Goal: Information Seeking & Learning: Learn about a topic

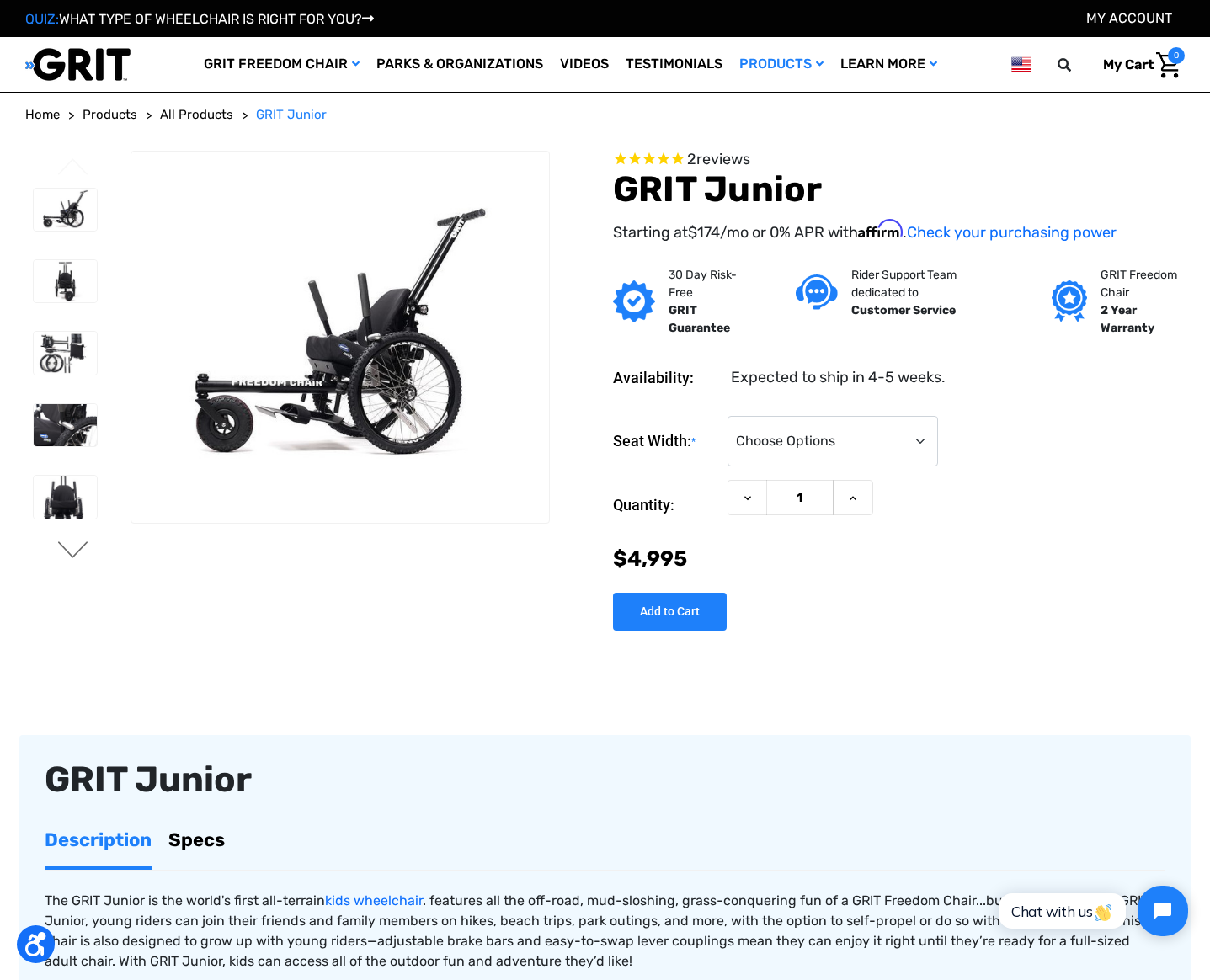
click at [71, 544] on button "Next" at bounding box center [73, 551] width 36 height 20
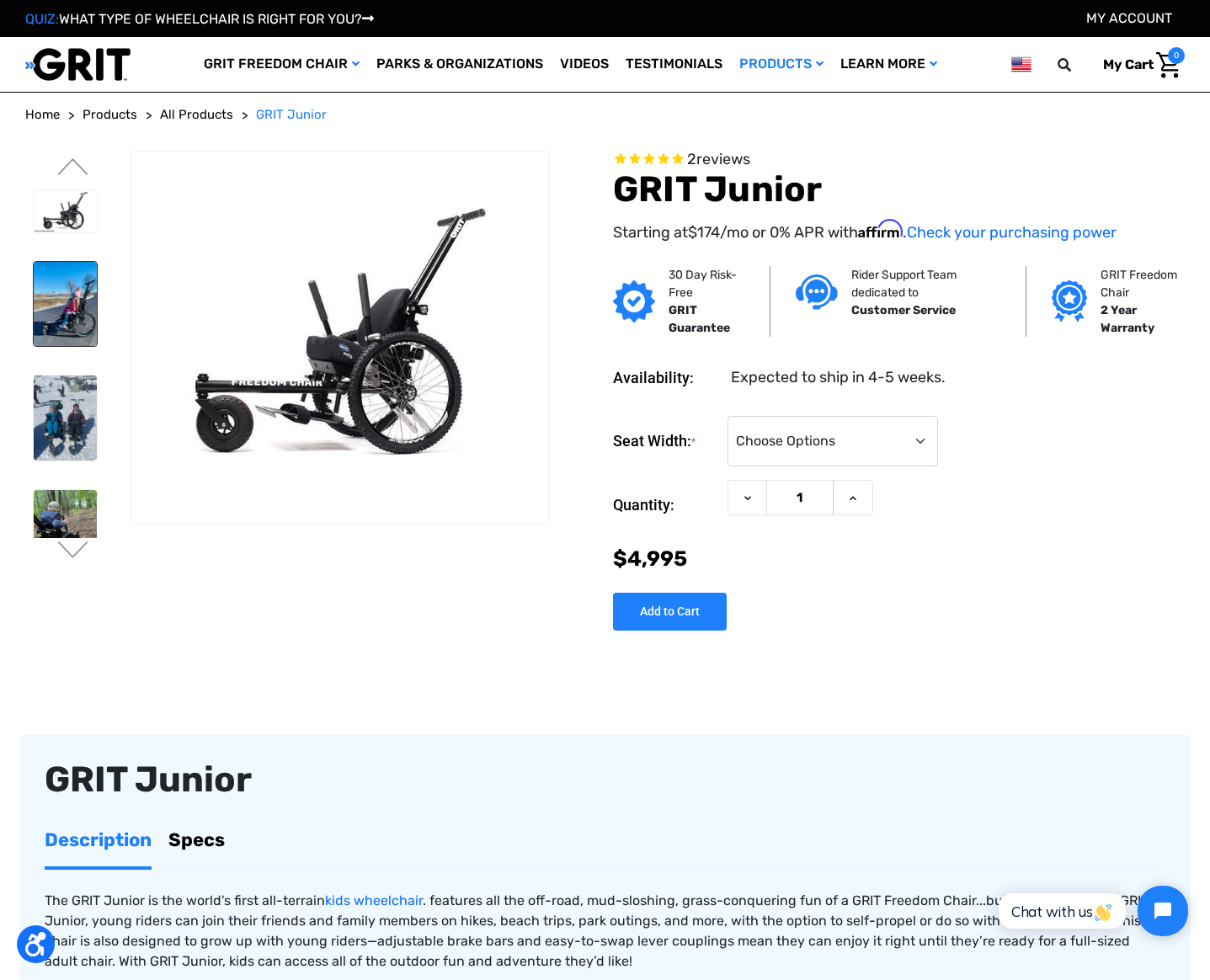
click at [68, 314] on img at bounding box center [66, 304] width 63 height 84
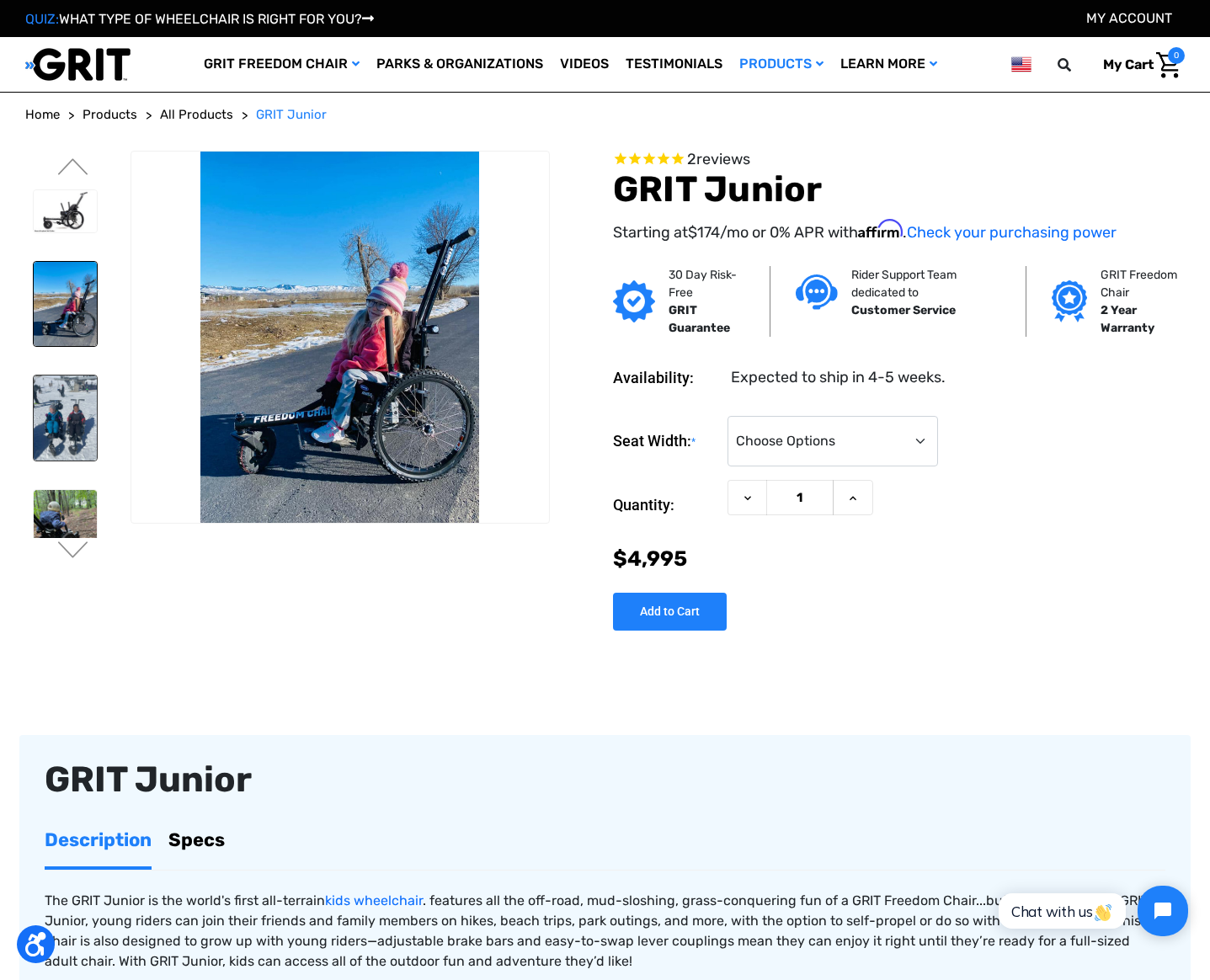
click at [66, 413] on img at bounding box center [66, 417] width 63 height 84
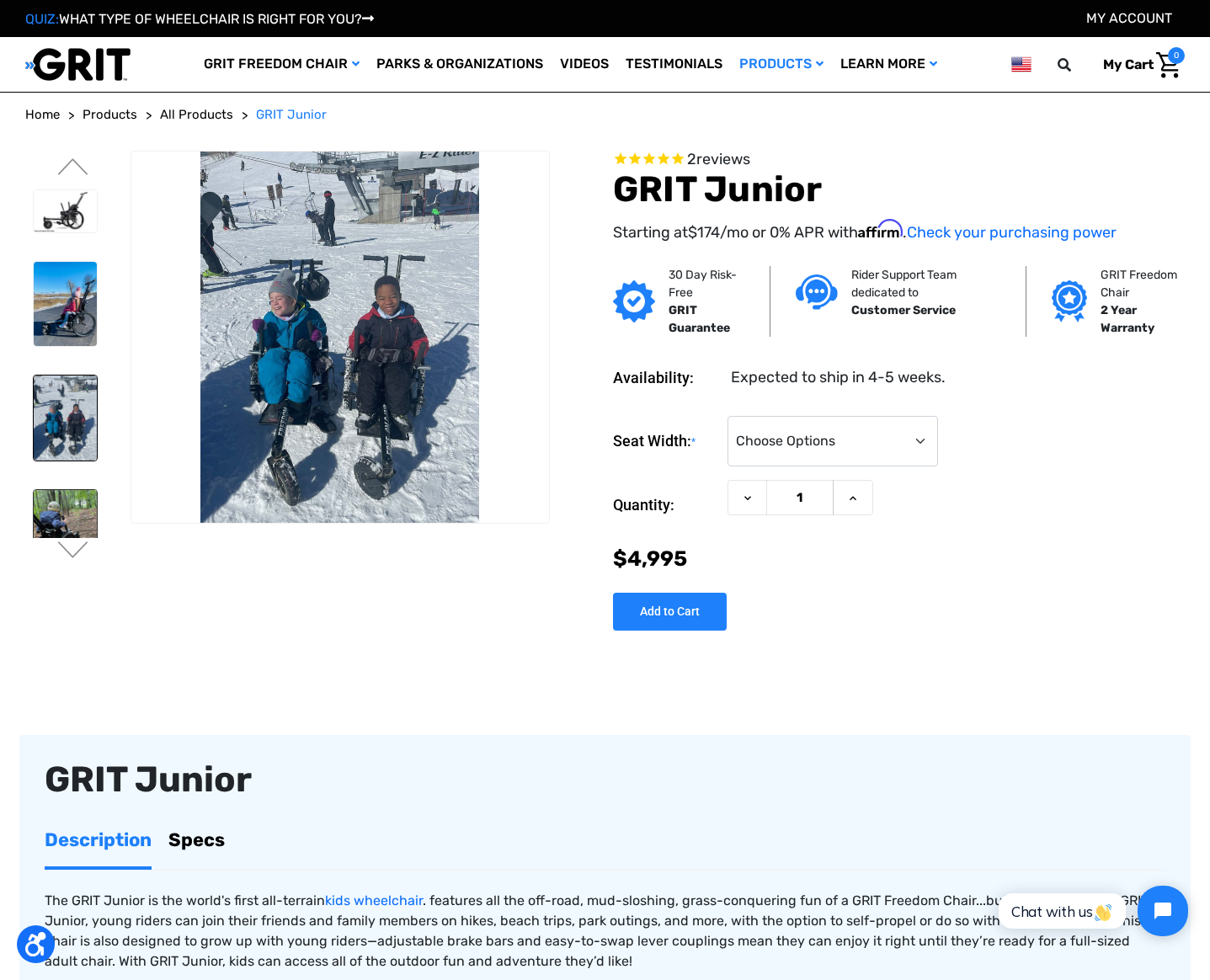
click at [85, 520] on img at bounding box center [66, 533] width 63 height 85
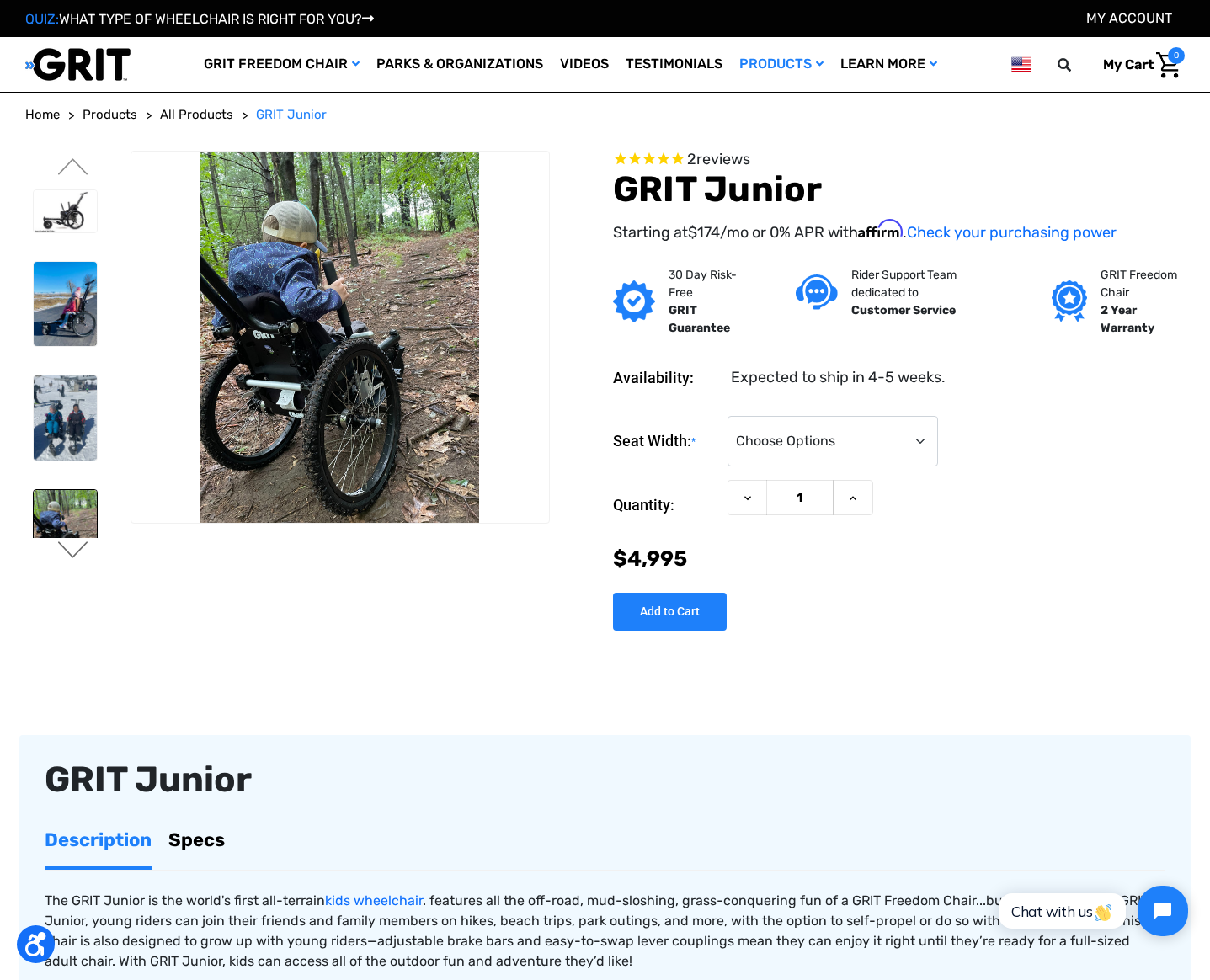
click at [81, 556] on button "Next" at bounding box center [73, 551] width 36 height 20
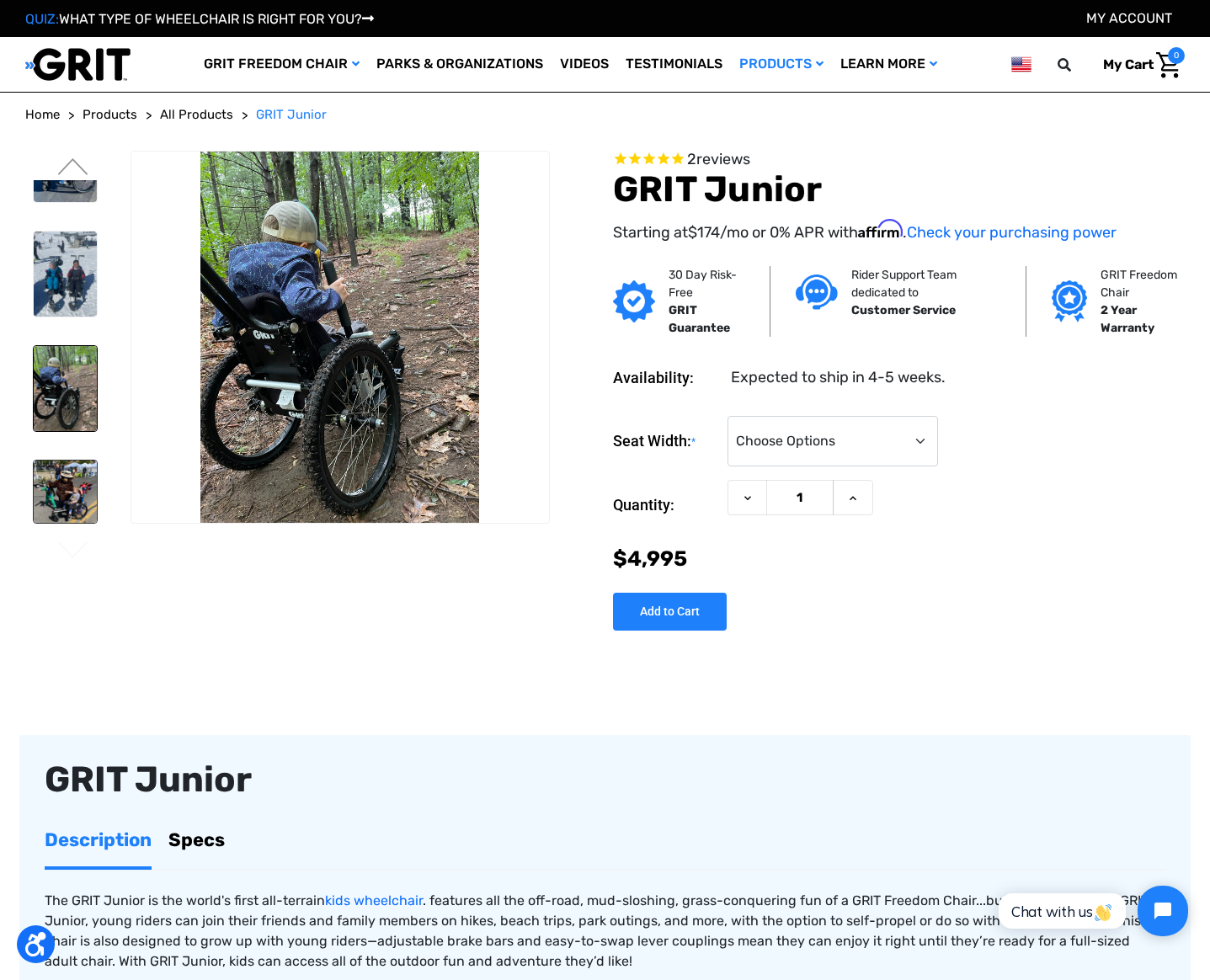
click at [71, 497] on img at bounding box center [66, 491] width 63 height 62
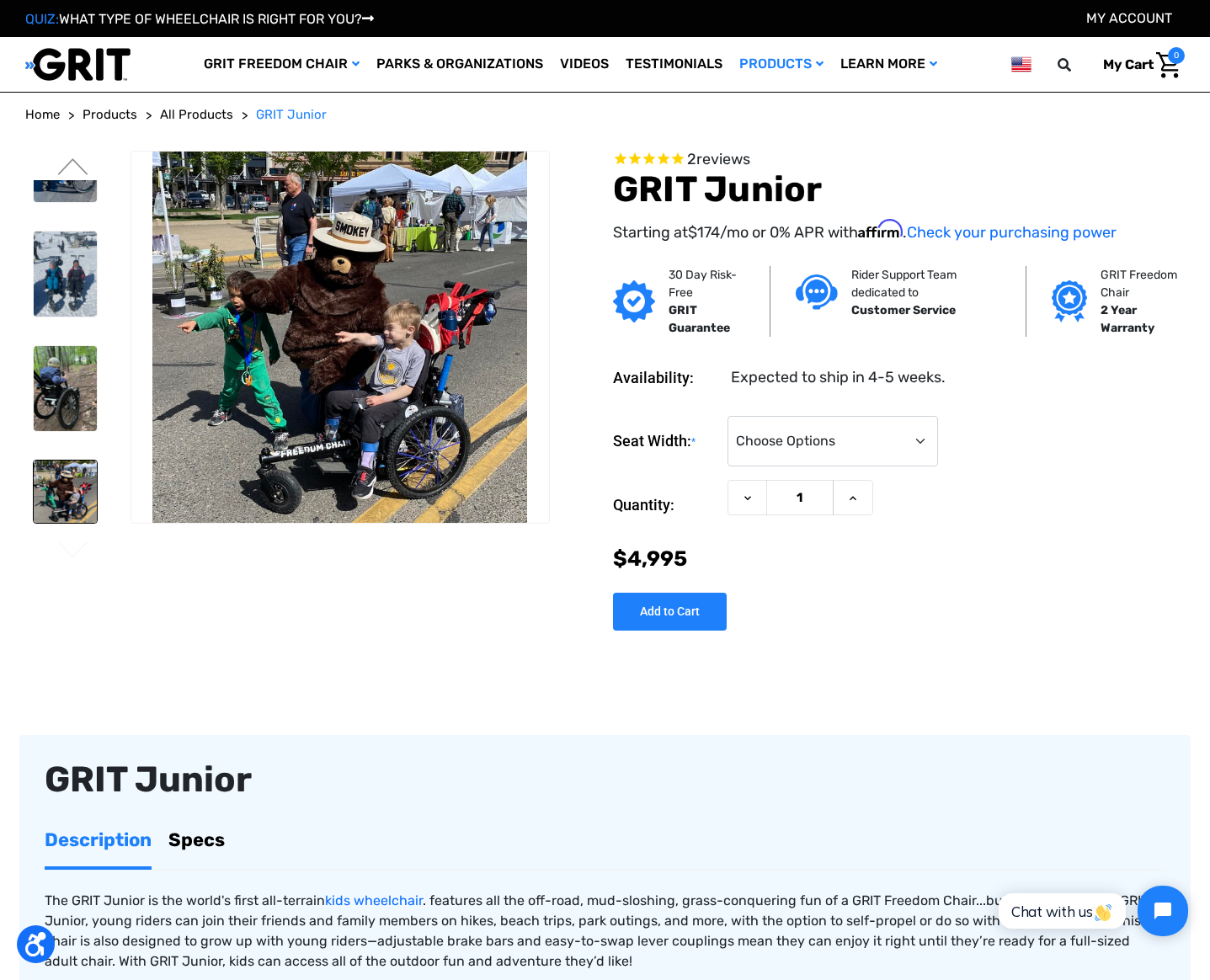
click at [56, 481] on img at bounding box center [66, 491] width 63 height 62
click at [51, 402] on img at bounding box center [66, 389] width 63 height 85
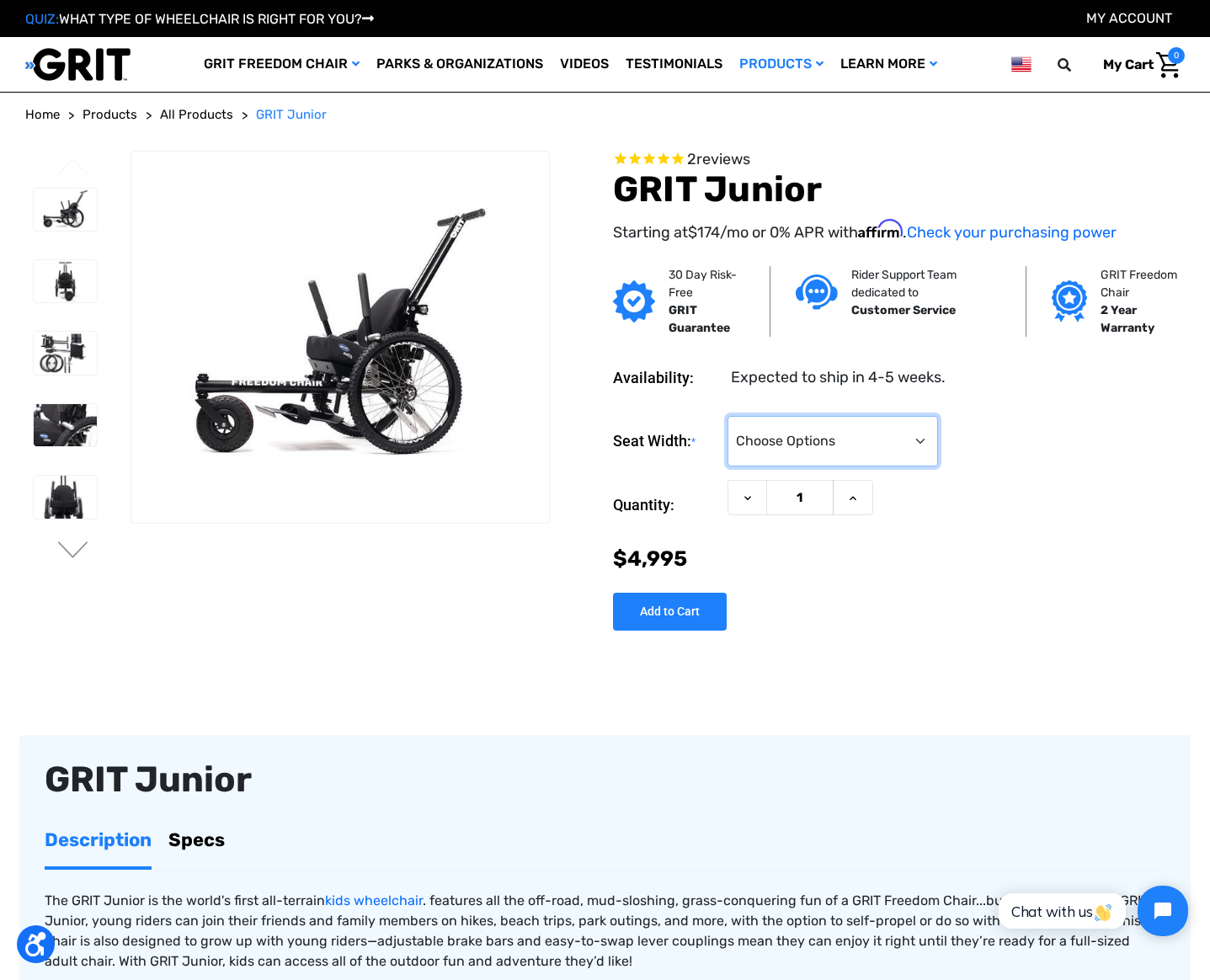
click at [876, 430] on select "Choose Options <10" 11-12"" at bounding box center [832, 441] width 210 height 50
click at [1036, 643] on div "2 reviews GRIT Junior Starting at $174 /mo or 0% APR with Affirm . Check your p…" at bounding box center [873, 401] width 635 height 501
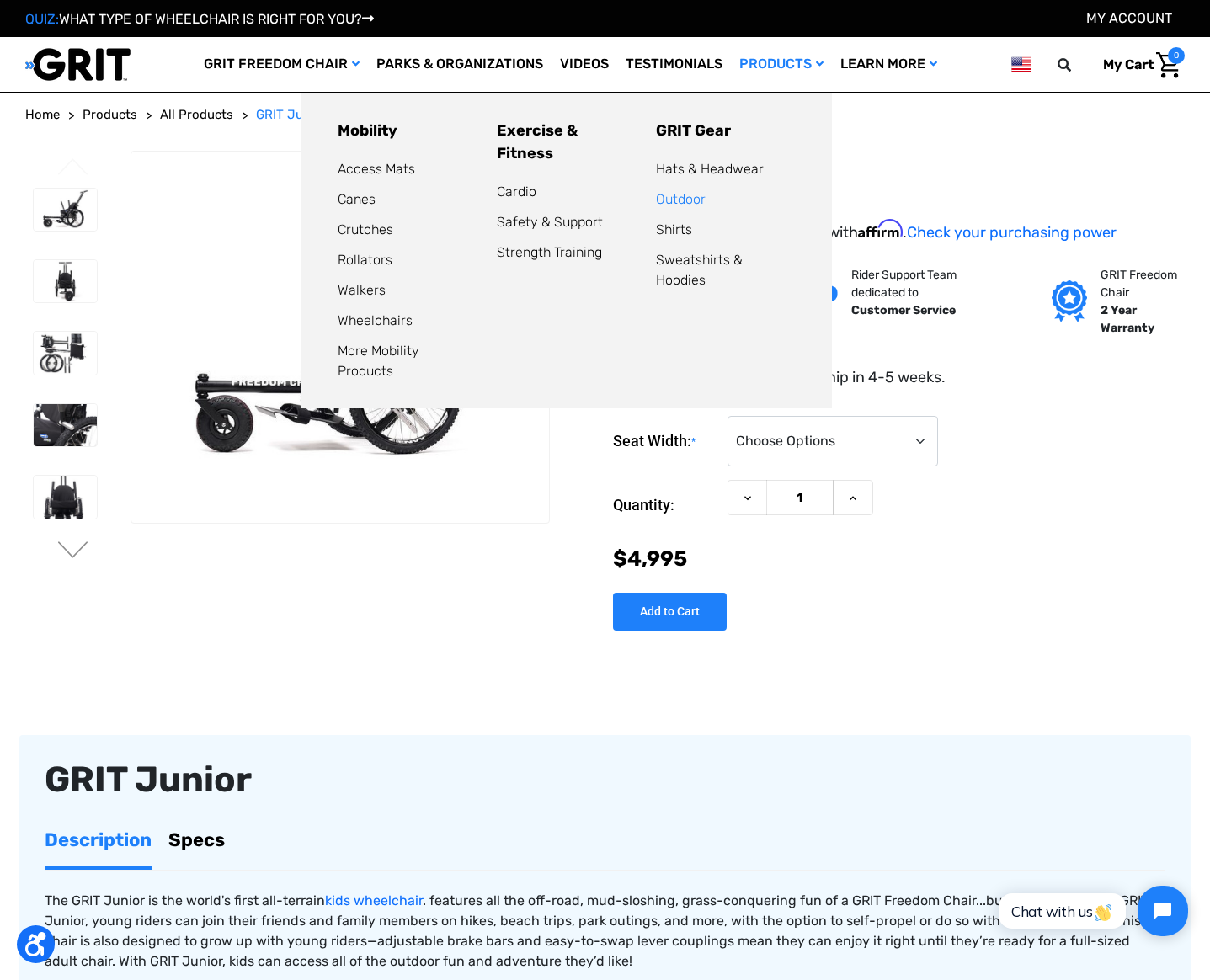
click at [691, 199] on link "Outdoor" at bounding box center [681, 199] width 49 height 16
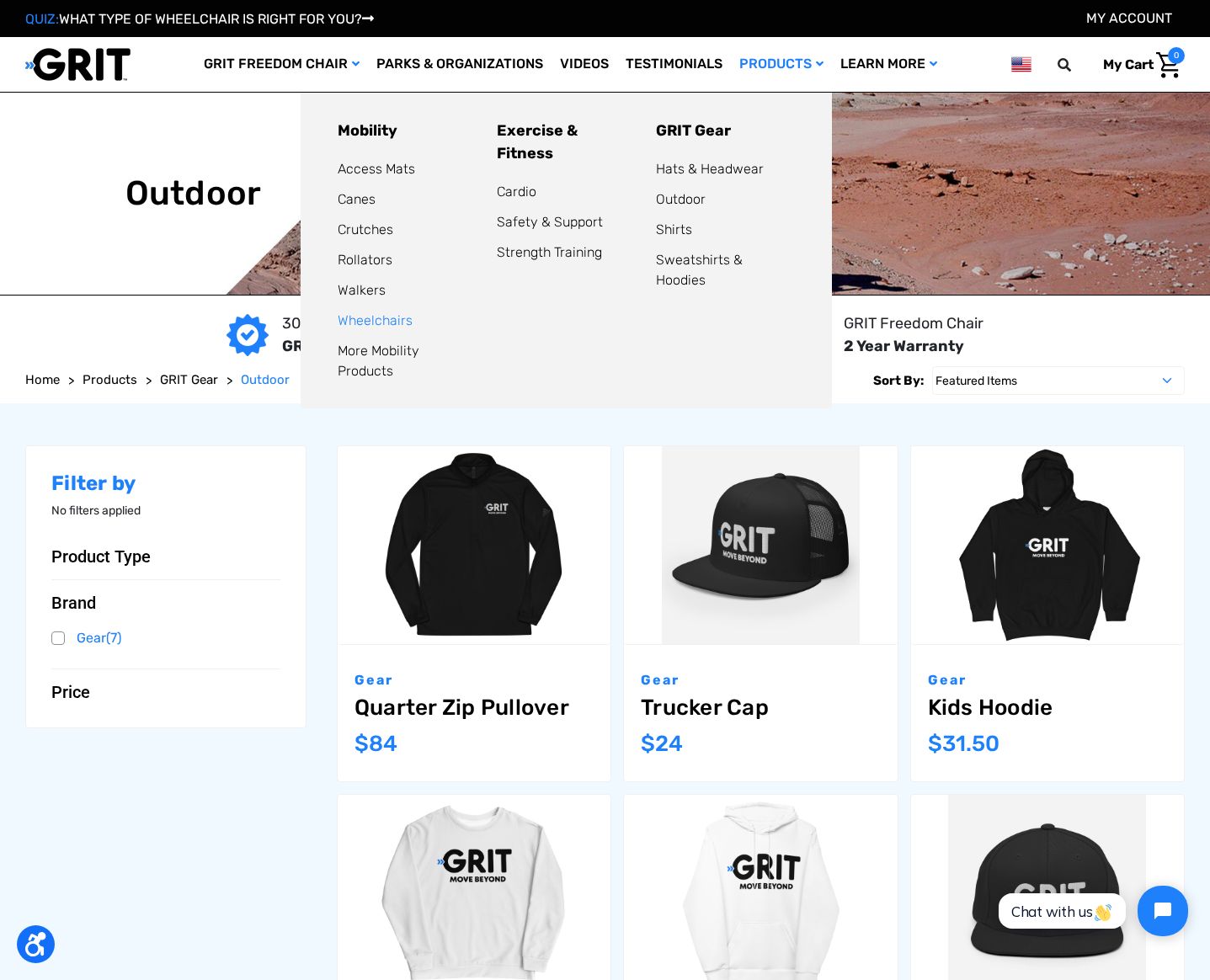
click at [360, 316] on link "Wheelchairs" at bounding box center [375, 320] width 75 height 16
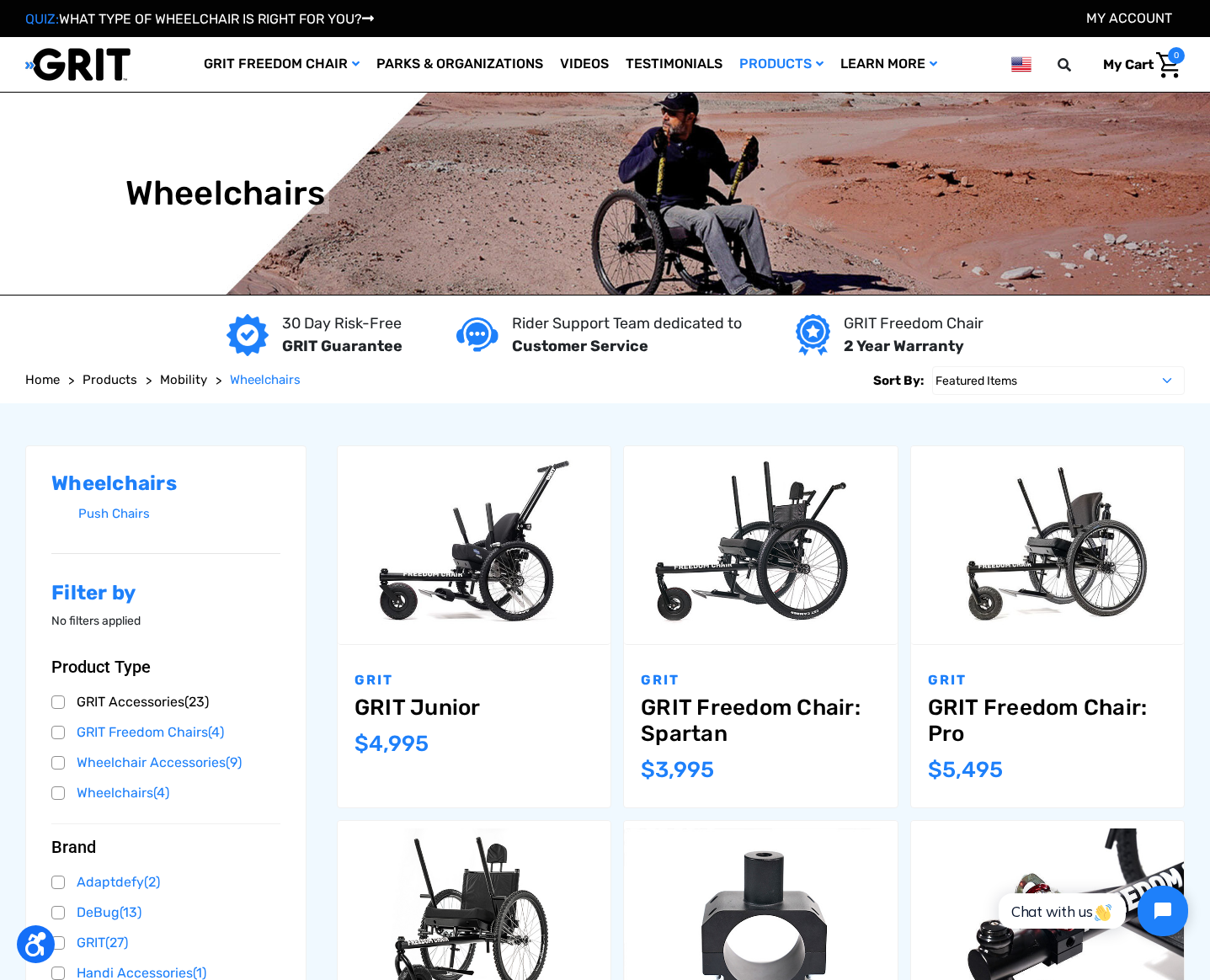
click at [62, 702] on link "GRIT Accessories (23)" at bounding box center [165, 702] width 229 height 26
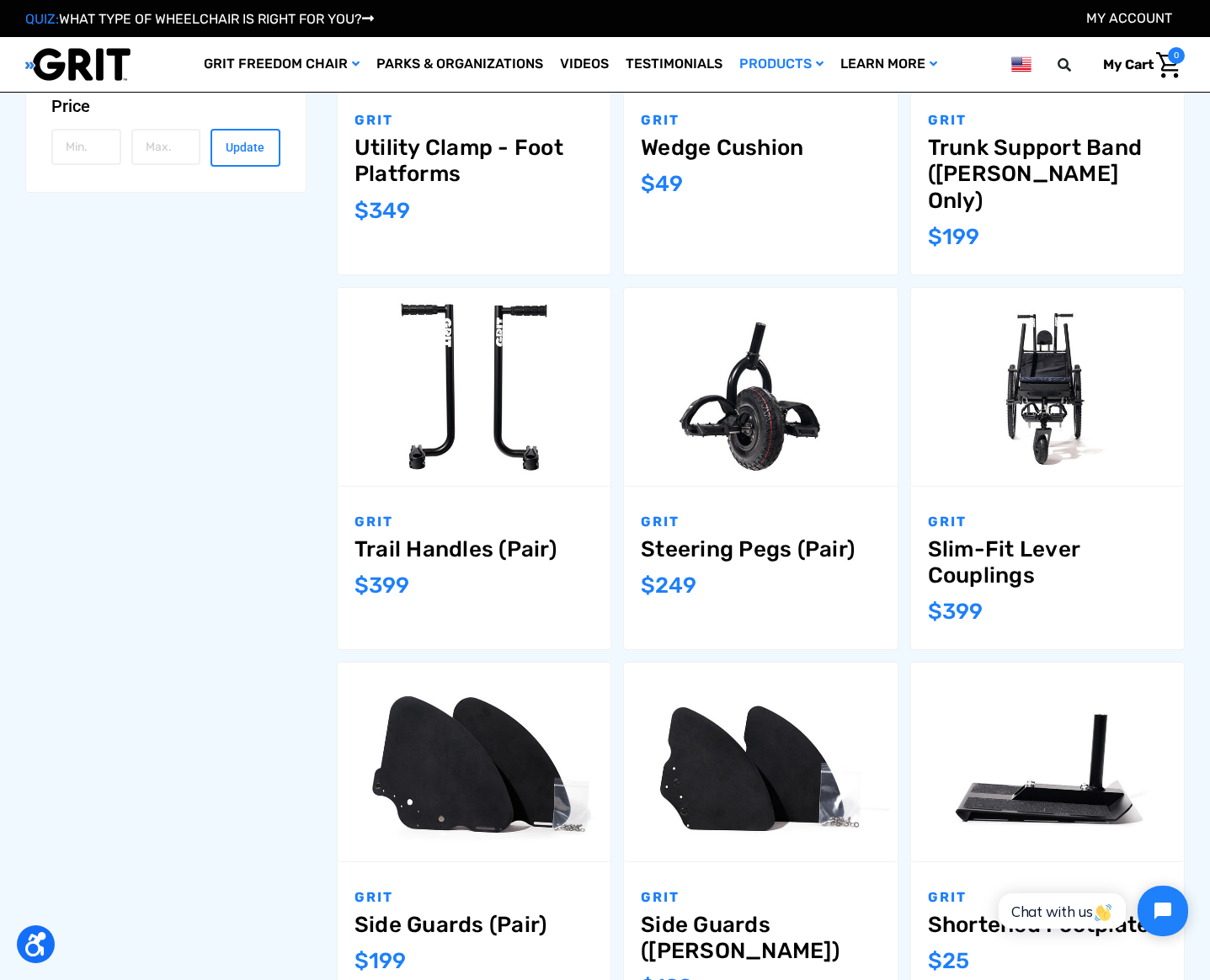
scroll to position [1262, 0]
